Goal: Information Seeking & Learning: Learn about a topic

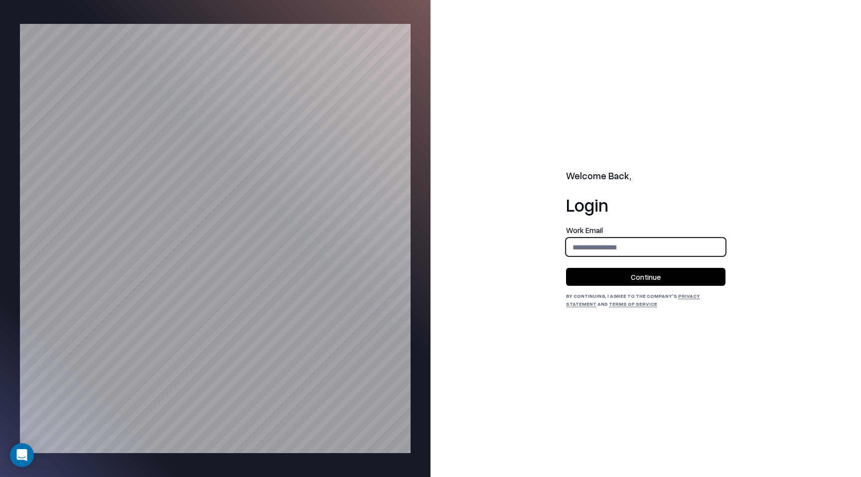
click at [607, 250] on input "email" at bounding box center [646, 247] width 158 height 18
type input "**********"
click at [633, 281] on button "Continue" at bounding box center [645, 277] width 159 height 18
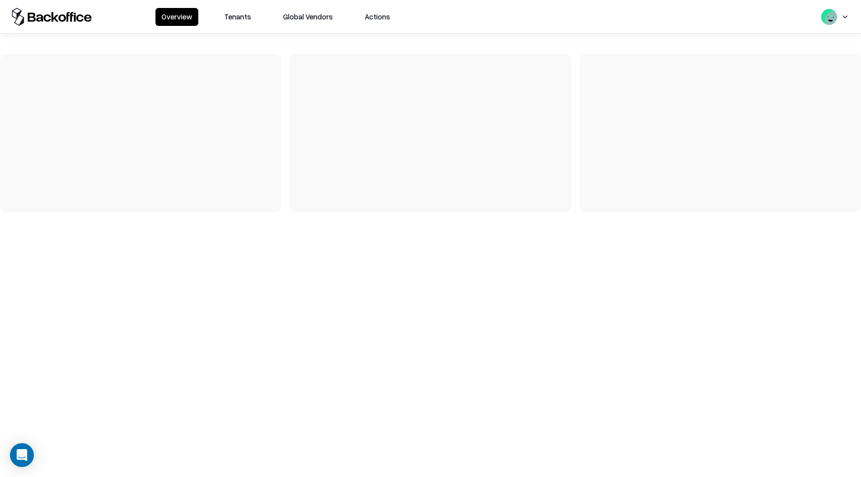
click at [237, 8] on button "Tenants" at bounding box center [237, 17] width 39 height 18
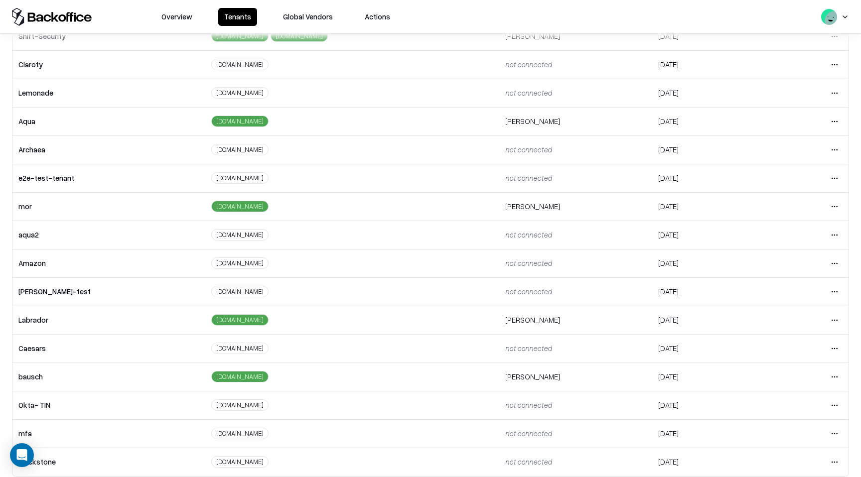
scroll to position [92, 0]
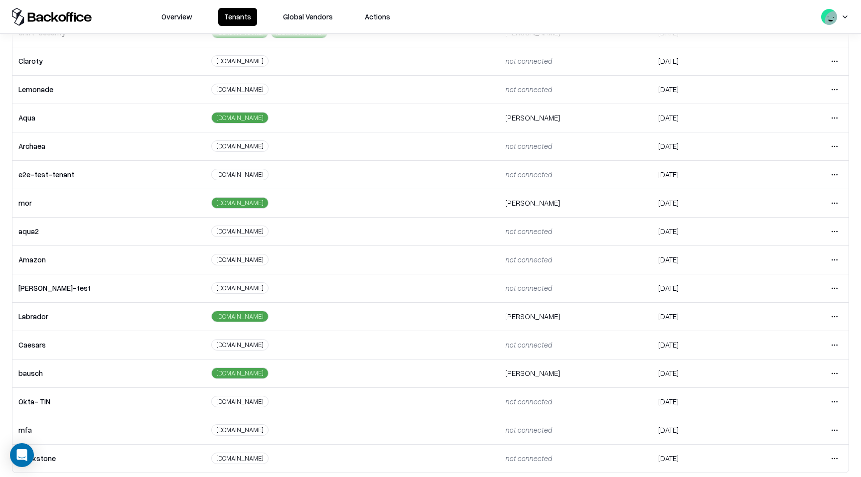
click at [838, 374] on html "Overview Tenants Global Vendors Actions Tenants Add Tenant Tenant name Domain A…" at bounding box center [430, 238] width 861 height 477
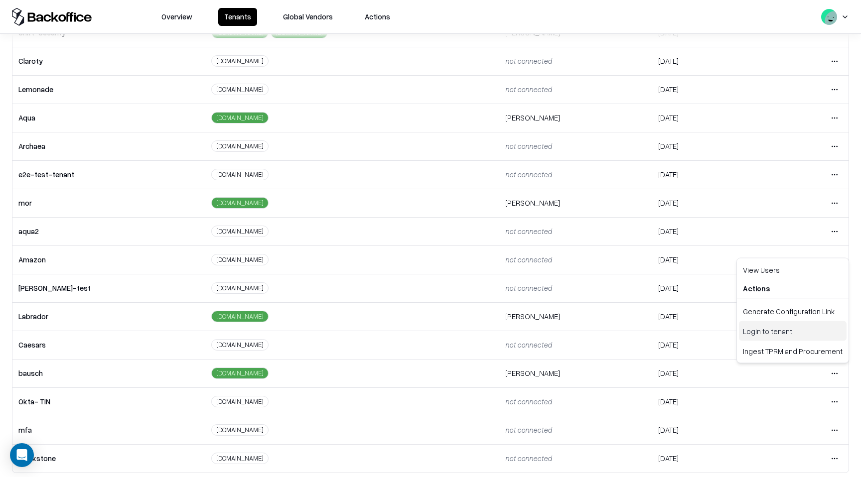
click at [797, 332] on div "Login to tenant" at bounding box center [793, 331] width 108 height 20
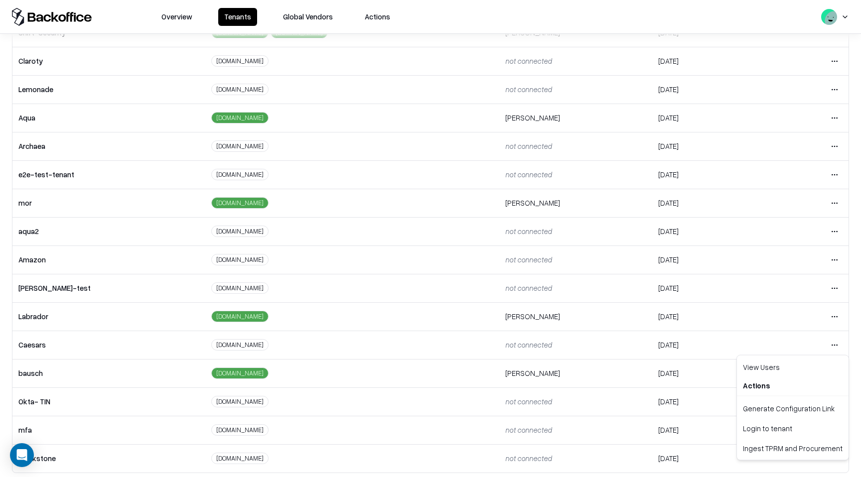
click at [834, 349] on html "Overview Tenants Global Vendors Actions Tenants Add Tenant Tenant name Domain A…" at bounding box center [430, 238] width 861 height 477
click at [794, 425] on div "Login to tenant" at bounding box center [793, 429] width 108 height 20
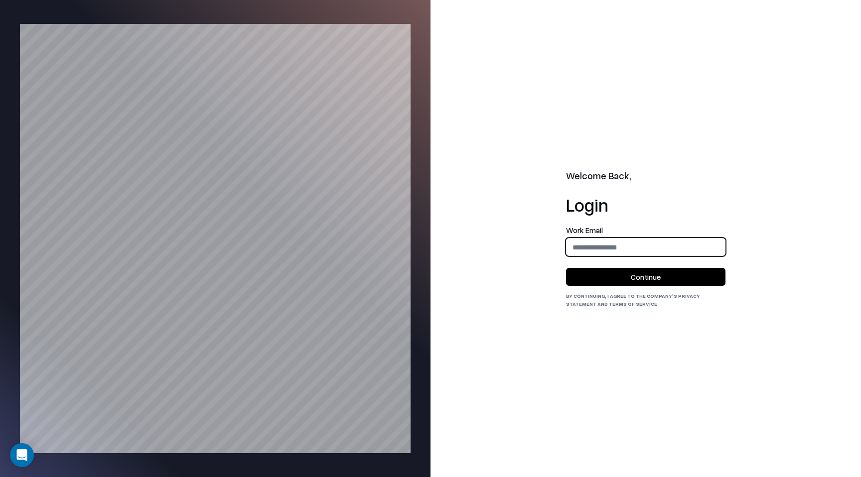
click at [609, 250] on input "email" at bounding box center [646, 247] width 158 height 18
type input "**********"
click at [637, 274] on button "Continue" at bounding box center [645, 277] width 159 height 18
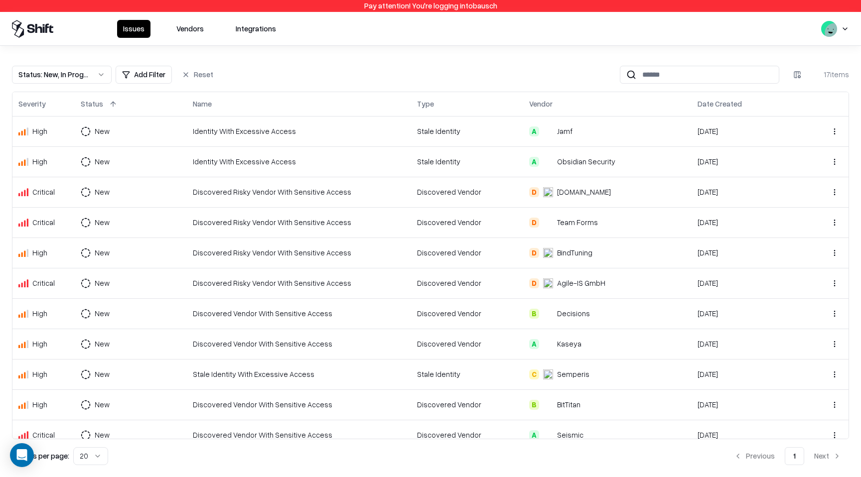
click at [201, 30] on button "Vendors" at bounding box center [189, 29] width 39 height 18
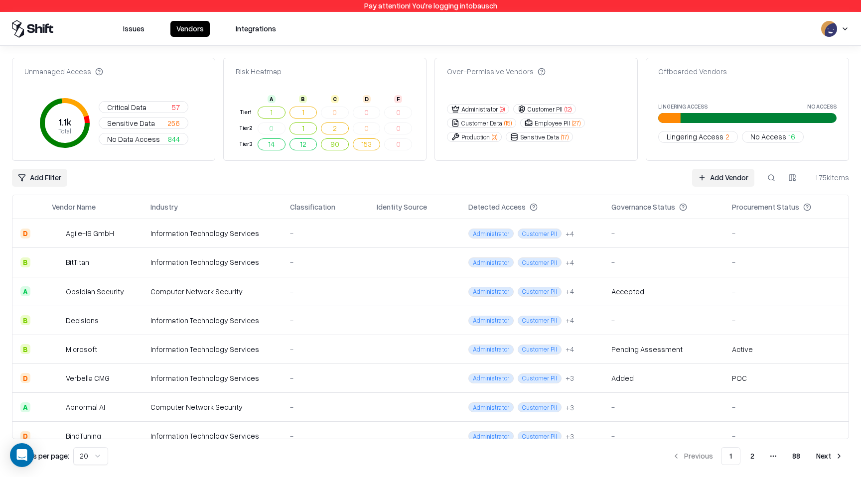
click at [173, 106] on span "57" at bounding box center [176, 107] width 8 height 10
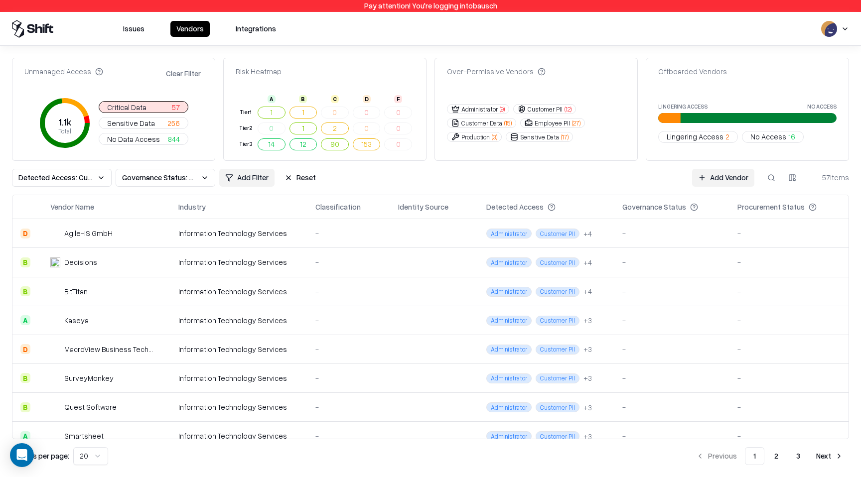
click at [173, 106] on span "57" at bounding box center [176, 107] width 8 height 10
click at [495, 109] on button "Administrator ( 9 )" at bounding box center [478, 109] width 62 height 10
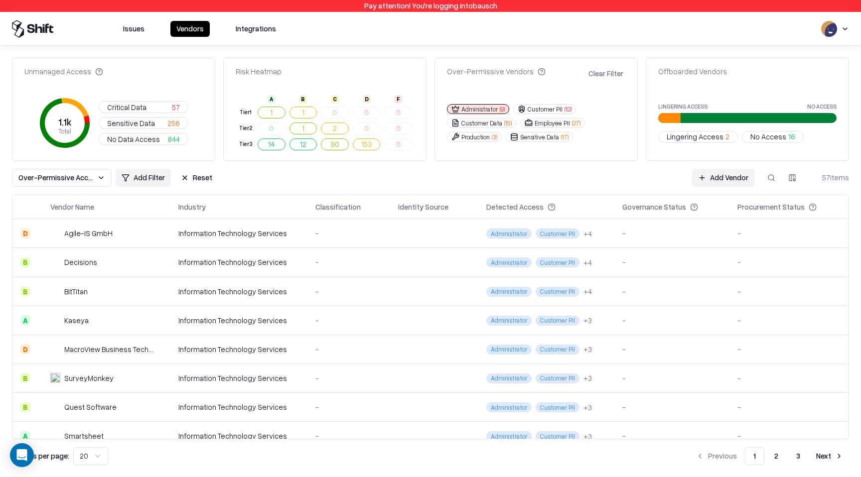
click at [492, 127] on button "Customer Data ( 15 )" at bounding box center [481, 123] width 69 height 10
click at [491, 138] on button "Production ( 3 )" at bounding box center [474, 137] width 55 height 10
click at [539, 139] on button "Sensitive Data ( 17 )" at bounding box center [539, 137] width 67 height 10
click at [548, 125] on button "Employee PII ( 27 )" at bounding box center [552, 123] width 65 height 10
click at [546, 109] on button "Customer PII ( 12 )" at bounding box center [544, 109] width 63 height 10
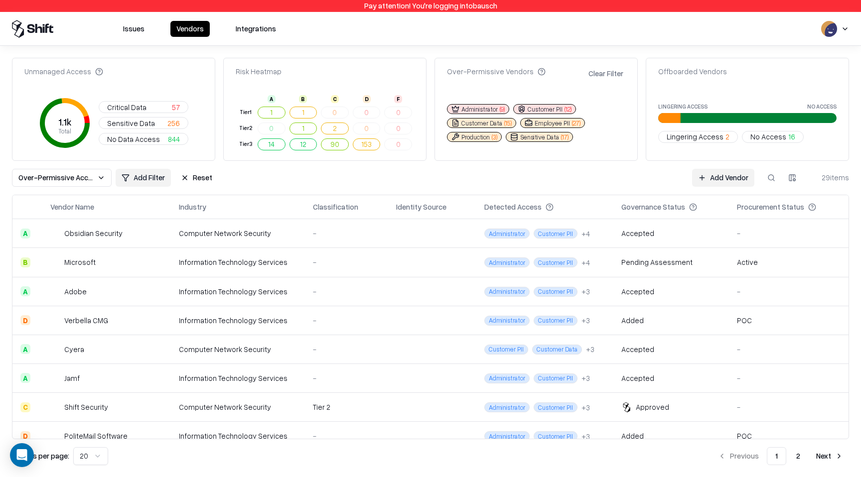
click at [539, 138] on button "Sensitive Data ( 17 )" at bounding box center [539, 137] width 67 height 10
click at [493, 137] on span "( 3 )" at bounding box center [494, 137] width 5 height 8
click at [503, 121] on button "Customer Data ( 15 )" at bounding box center [481, 123] width 69 height 10
click at [542, 124] on button "Employee PII ( 27 )" at bounding box center [552, 123] width 65 height 10
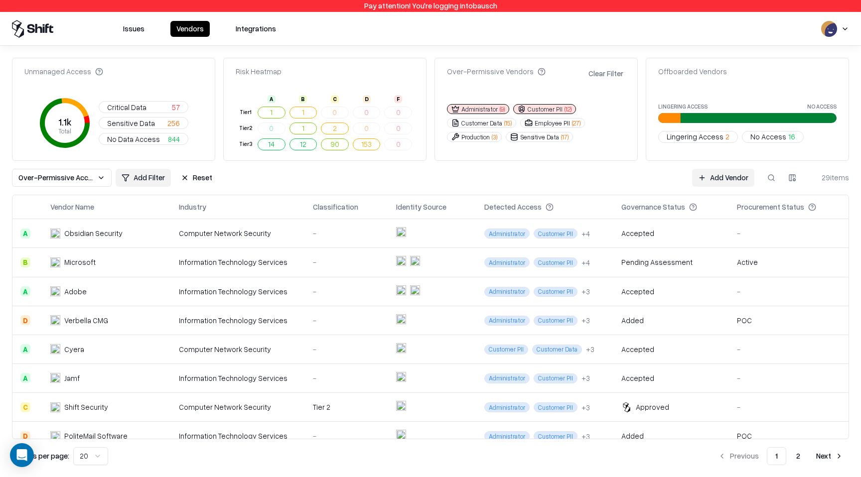
click at [542, 110] on button "Customer PII ( 12 )" at bounding box center [544, 109] width 63 height 10
click at [495, 111] on button "Administrator ( 9 )" at bounding box center [478, 109] width 62 height 10
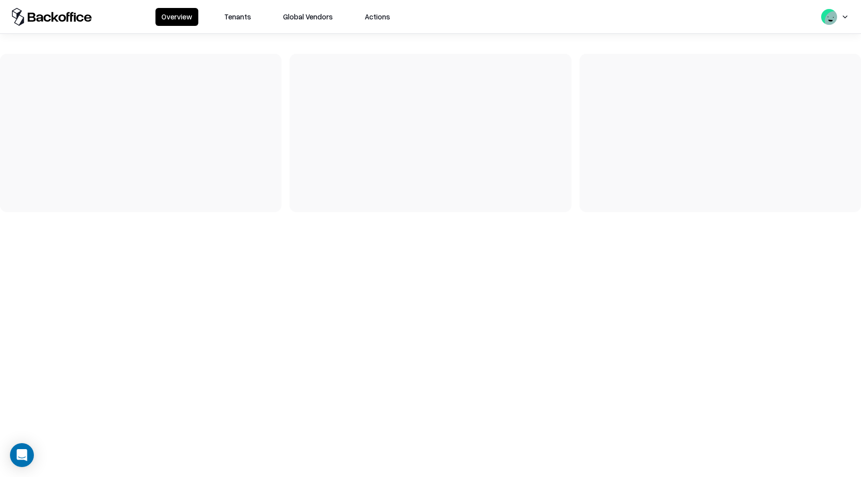
click at [230, 17] on button "Tenants" at bounding box center [237, 17] width 39 height 18
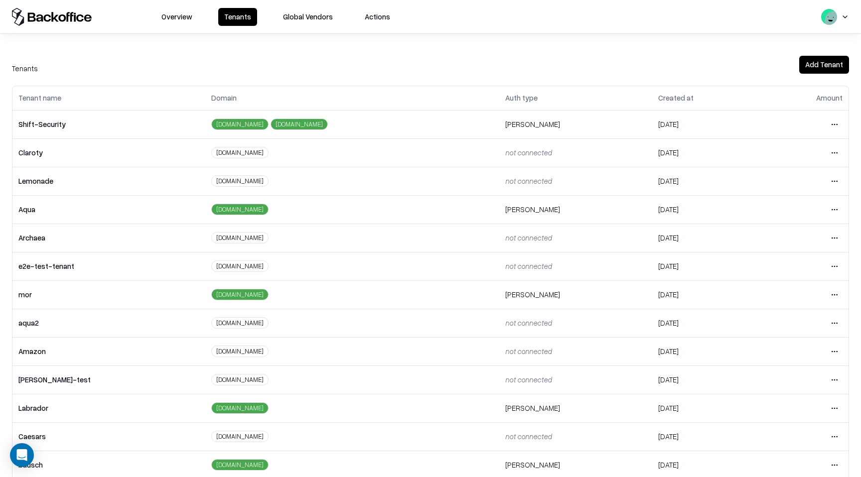
scroll to position [99, 0]
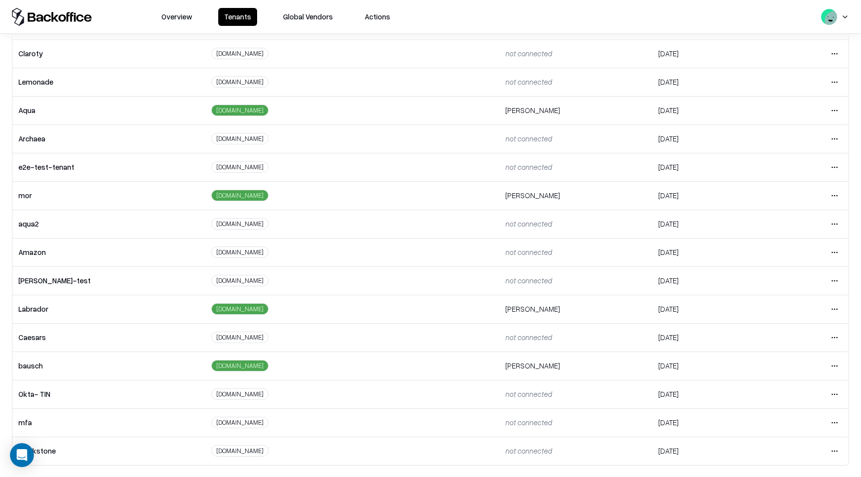
click at [834, 339] on html "Overview Tenants Global Vendors Actions Tenants Add Tenant Tenant name Domain A…" at bounding box center [430, 238] width 861 height 477
click at [780, 426] on div "Login to tenant" at bounding box center [793, 421] width 108 height 20
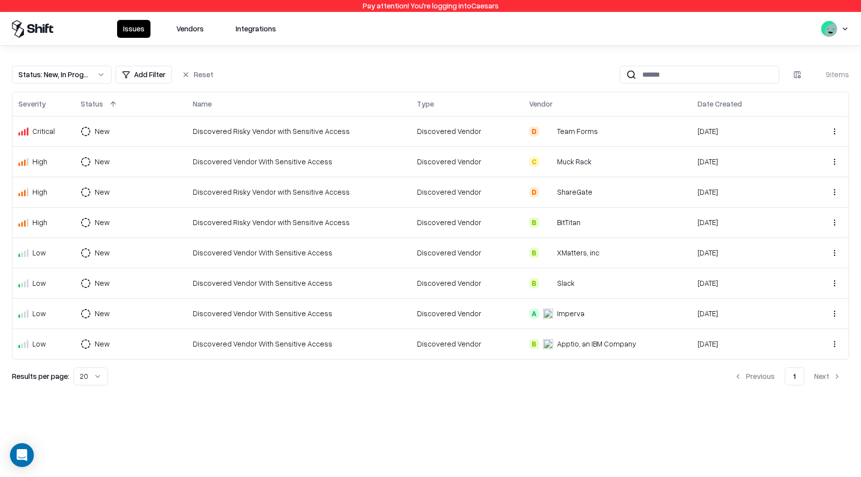
click at [199, 32] on button "Vendors" at bounding box center [189, 29] width 39 height 18
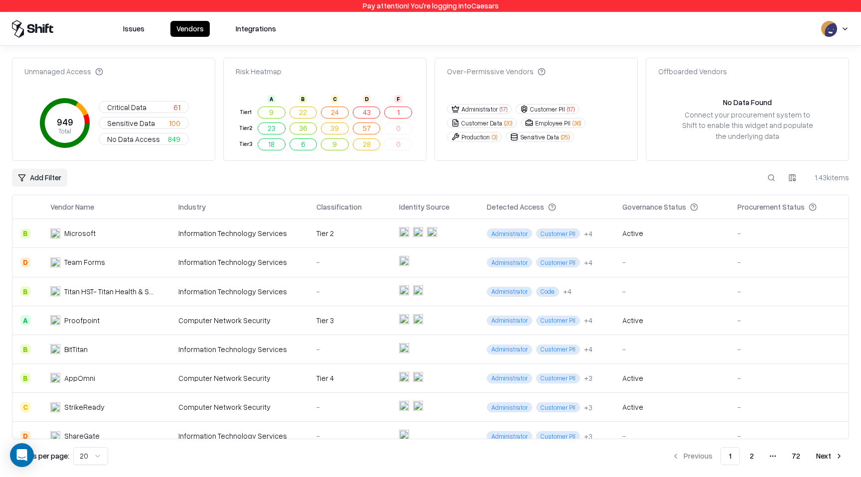
click at [558, 112] on button "Customer PII ( 17 )" at bounding box center [547, 109] width 63 height 10
click at [483, 108] on button "Administrator ( 17 )" at bounding box center [479, 109] width 65 height 10
click at [483, 123] on button "Customer Data ( 20 )" at bounding box center [482, 123] width 70 height 10
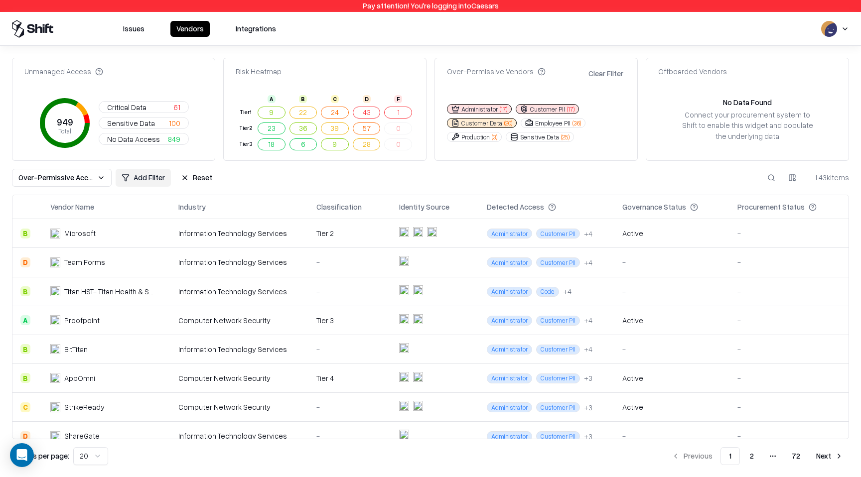
click at [483, 140] on button "Production ( 3 )" at bounding box center [474, 137] width 55 height 10
click at [546, 140] on button "Sensitive Data ( 25 )" at bounding box center [540, 137] width 68 height 10
click at [552, 125] on button "Employee PII ( 36 )" at bounding box center [553, 123] width 65 height 10
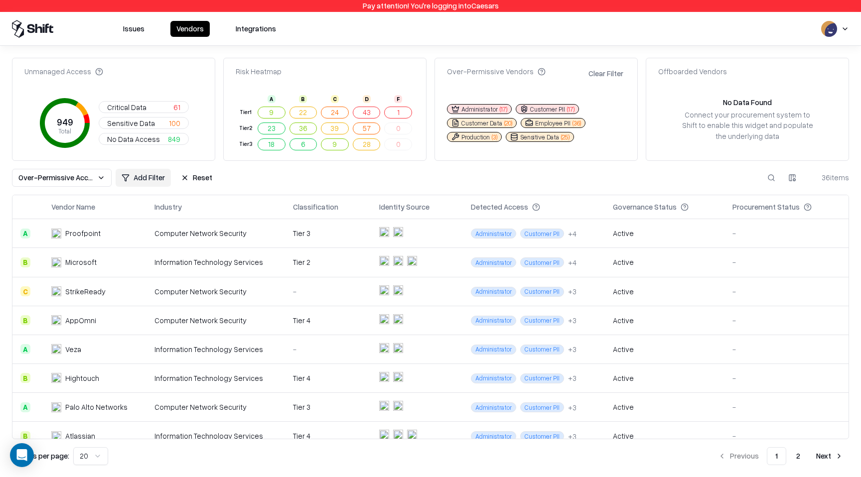
click at [495, 108] on button "Administrator ( 17 )" at bounding box center [479, 109] width 65 height 10
click at [496, 123] on button "Customer Data ( 20 )" at bounding box center [482, 123] width 70 height 10
click at [490, 138] on button "Production ( 3 )" at bounding box center [474, 137] width 55 height 10
click at [540, 137] on button "Sensitive Data ( 25 )" at bounding box center [540, 137] width 68 height 10
click at [552, 126] on button "Employee PII ( 36 )" at bounding box center [553, 123] width 65 height 10
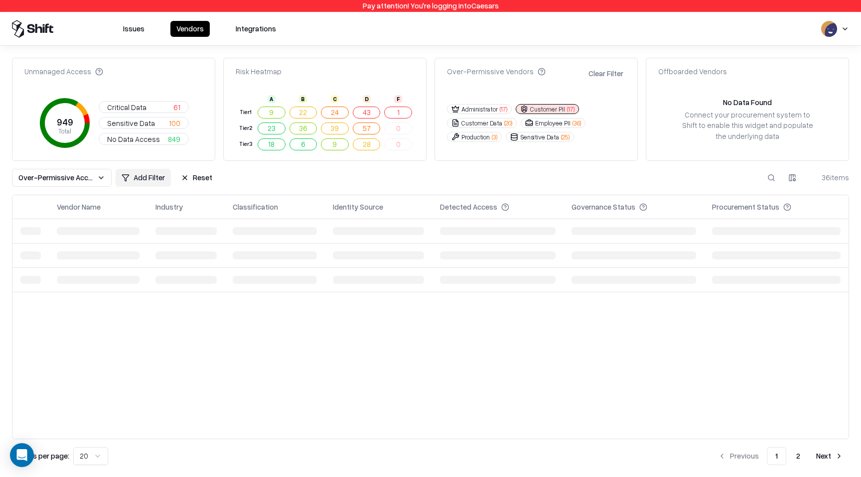
click at [548, 108] on button "Customer PII ( 17 )" at bounding box center [547, 109] width 63 height 10
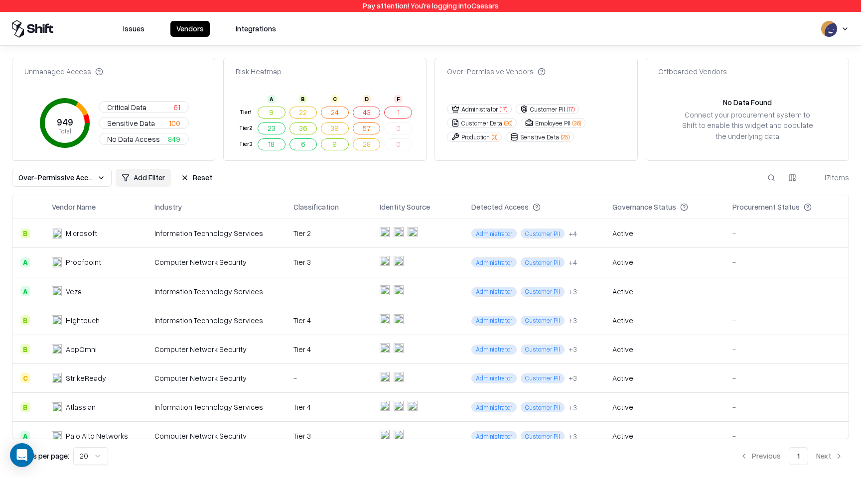
click at [490, 108] on button "Administrator ( 17 )" at bounding box center [479, 109] width 65 height 10
click at [494, 109] on button "Administrator ( 17 )" at bounding box center [479, 109] width 65 height 10
click at [537, 109] on button "Customer PII ( 17 )" at bounding box center [547, 109] width 63 height 10
click at [560, 111] on button "Customer PII ( 17 )" at bounding box center [547, 109] width 63 height 10
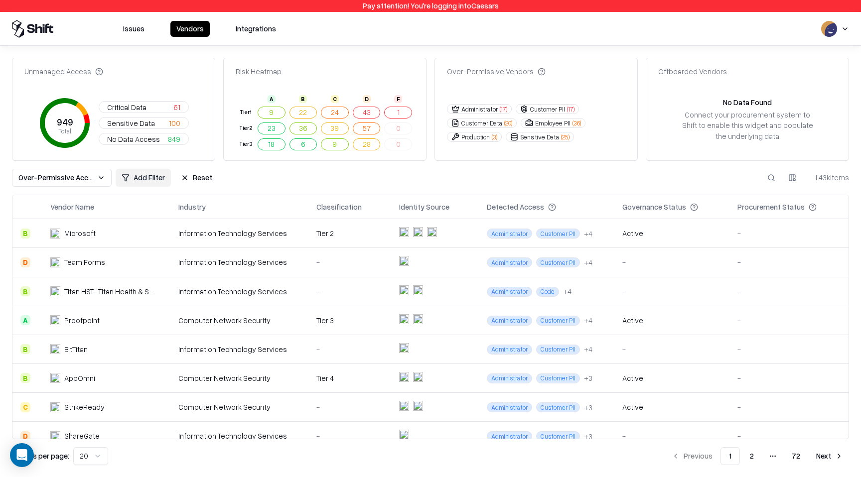
click at [178, 104] on button "Critical Data 61" at bounding box center [144, 107] width 90 height 12
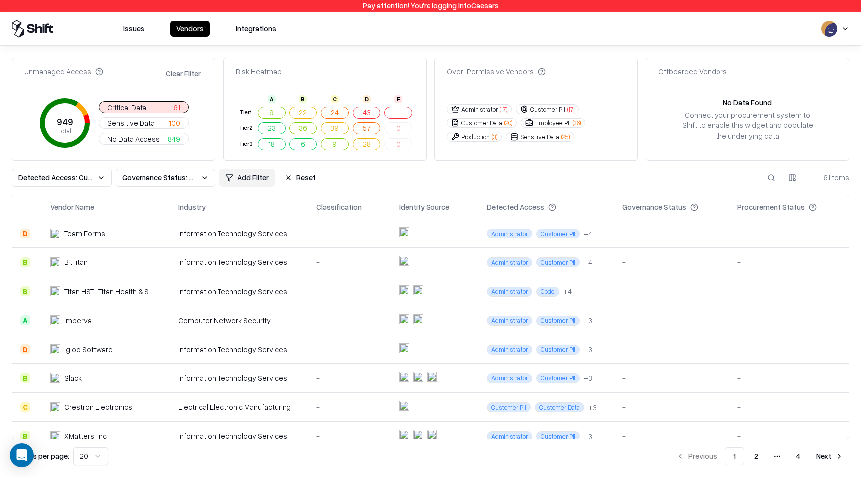
click at [476, 110] on button "Administrator ( 17 )" at bounding box center [479, 109] width 65 height 10
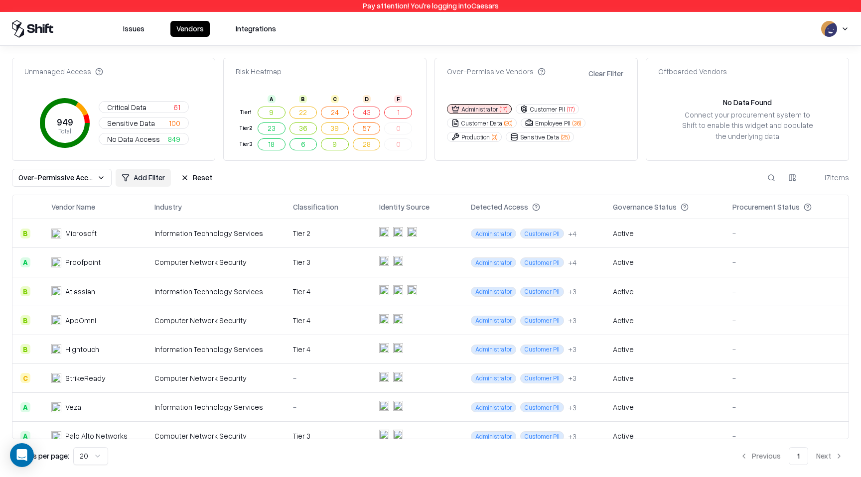
click at [477, 111] on button "Administrator ( 17 )" at bounding box center [479, 109] width 65 height 10
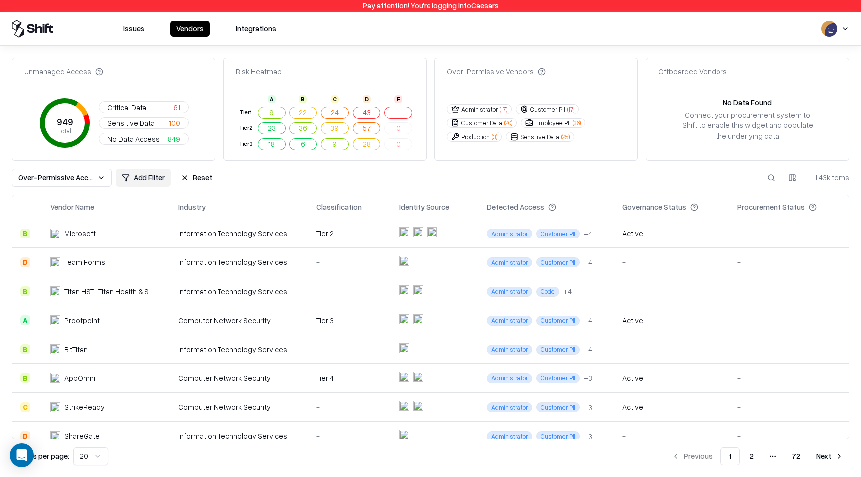
click at [142, 105] on span "Critical Data" at bounding box center [126, 107] width 39 height 10
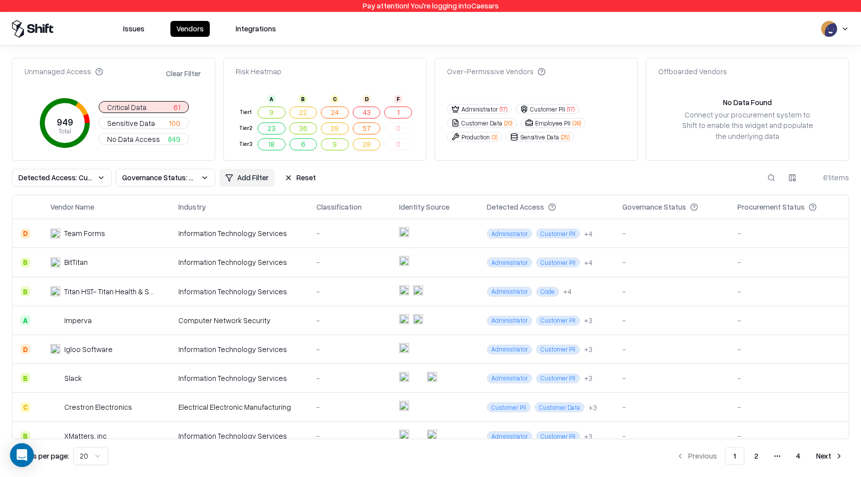
click at [255, 181] on html "Pay attention! You're logging into Caesars Issues Vendors Integrations Unmanage…" at bounding box center [430, 238] width 861 height 477
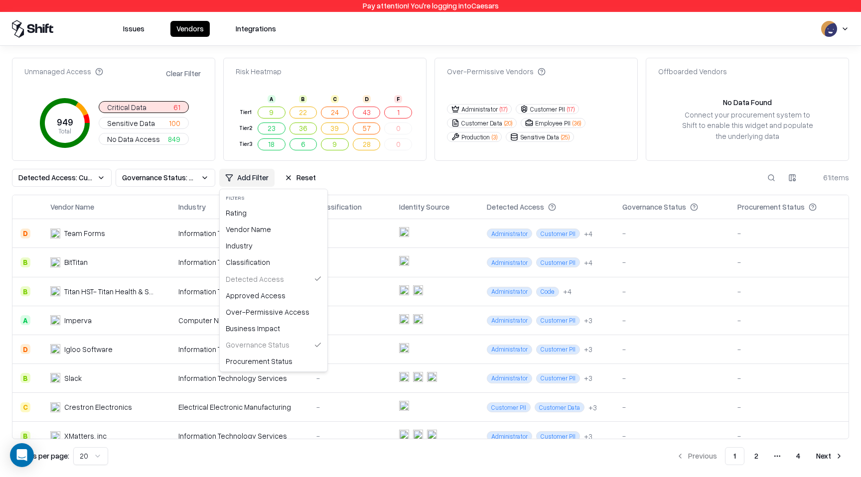
click at [353, 187] on html "Pay attention! You're logging into Caesars Issues Vendors Integrations Unmanage…" at bounding box center [430, 238] width 861 height 477
click at [287, 184] on button "Reset" at bounding box center [300, 178] width 43 height 18
